Goal: Information Seeking & Learning: Learn about a topic

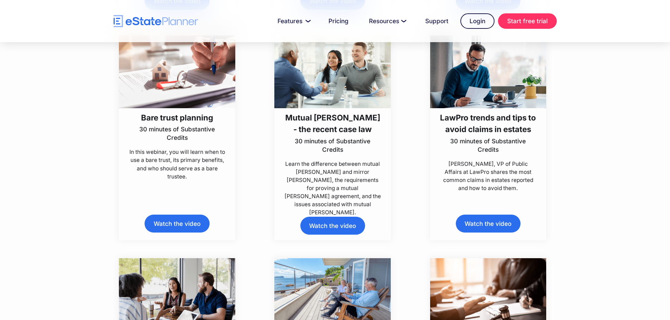
scroll to position [1759, 0]
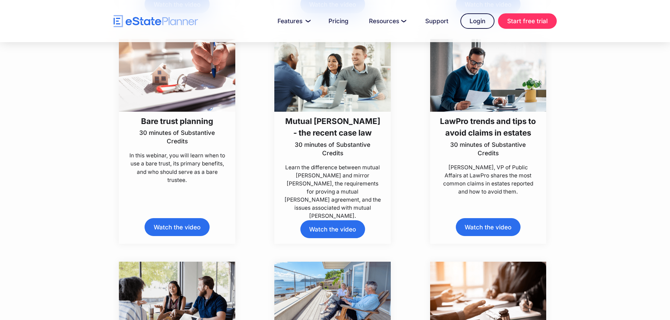
click at [185, 230] on link "Watch the video" at bounding box center [177, 227] width 65 height 18
